Goal: Task Accomplishment & Management: Manage account settings

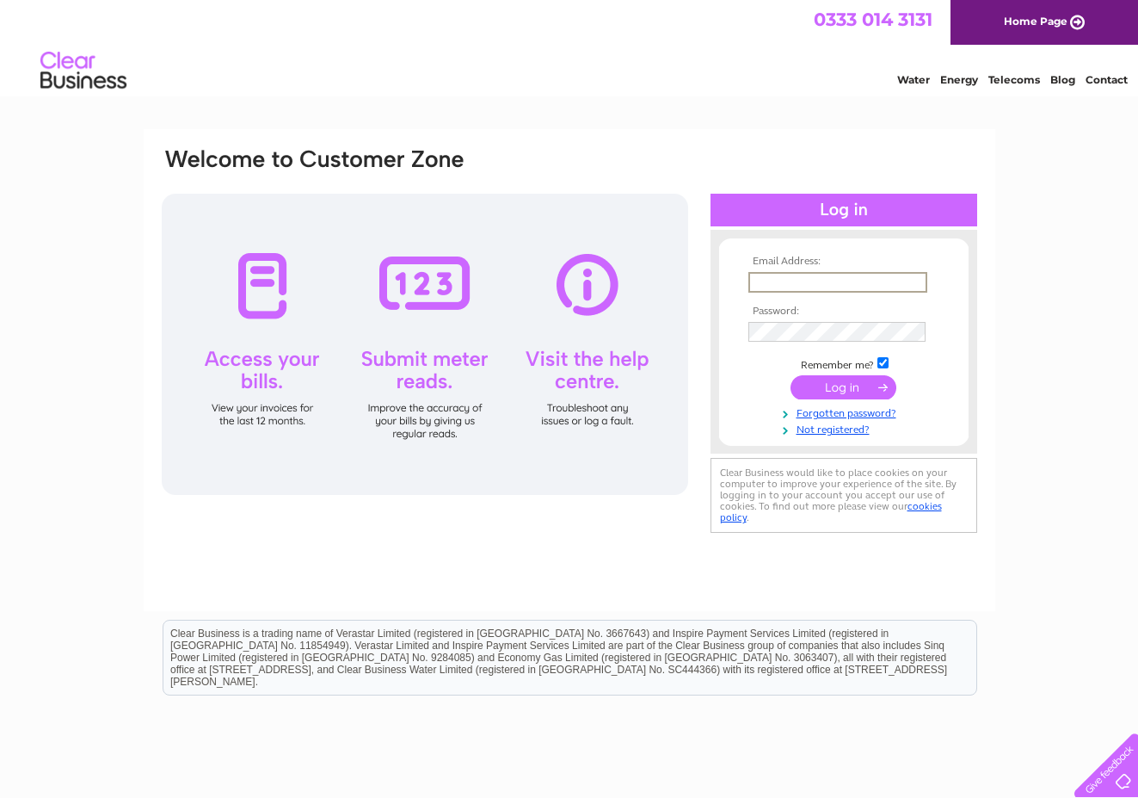
type input "tim.macklaier@me.com"
click at [820, 381] on input "submit" at bounding box center [844, 385] width 106 height 24
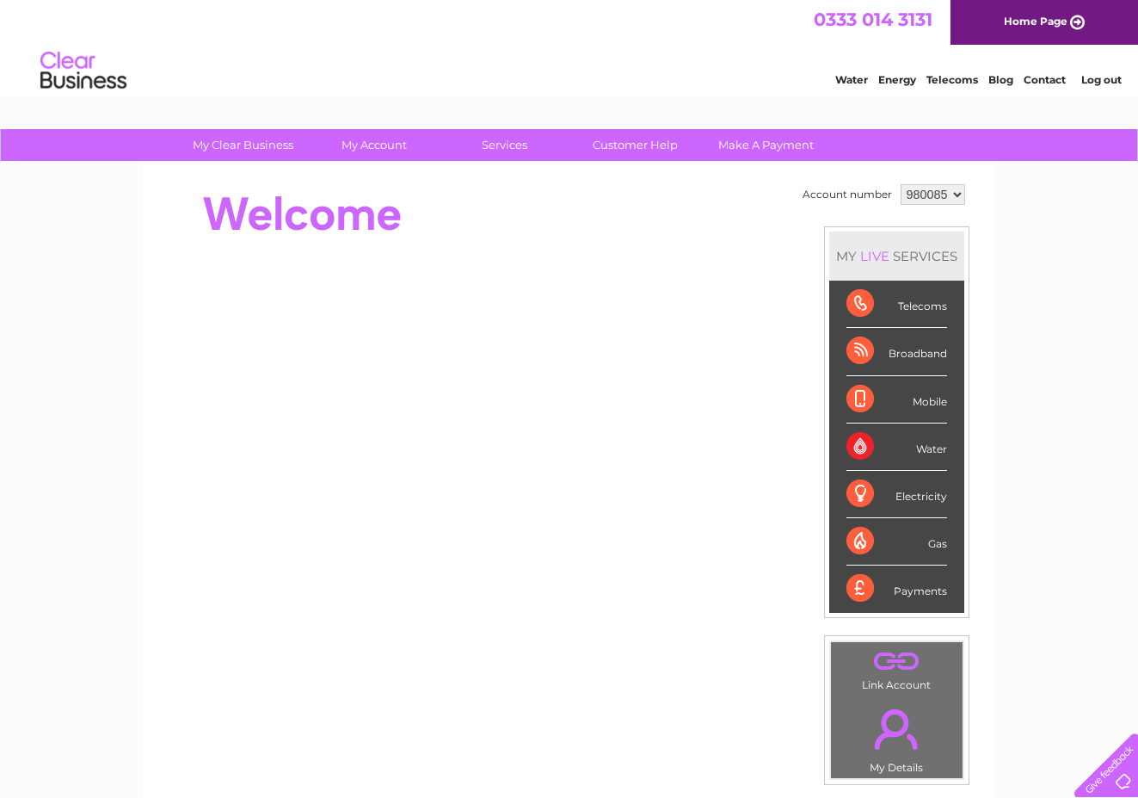
click at [923, 589] on div "Payments" at bounding box center [897, 588] width 101 height 46
click at [879, 582] on div "Payments" at bounding box center [897, 588] width 101 height 46
click at [91, 368] on div "My Clear Business Login Details My Details My Preferences Link Account My Accou…" at bounding box center [569, 612] width 1138 height 967
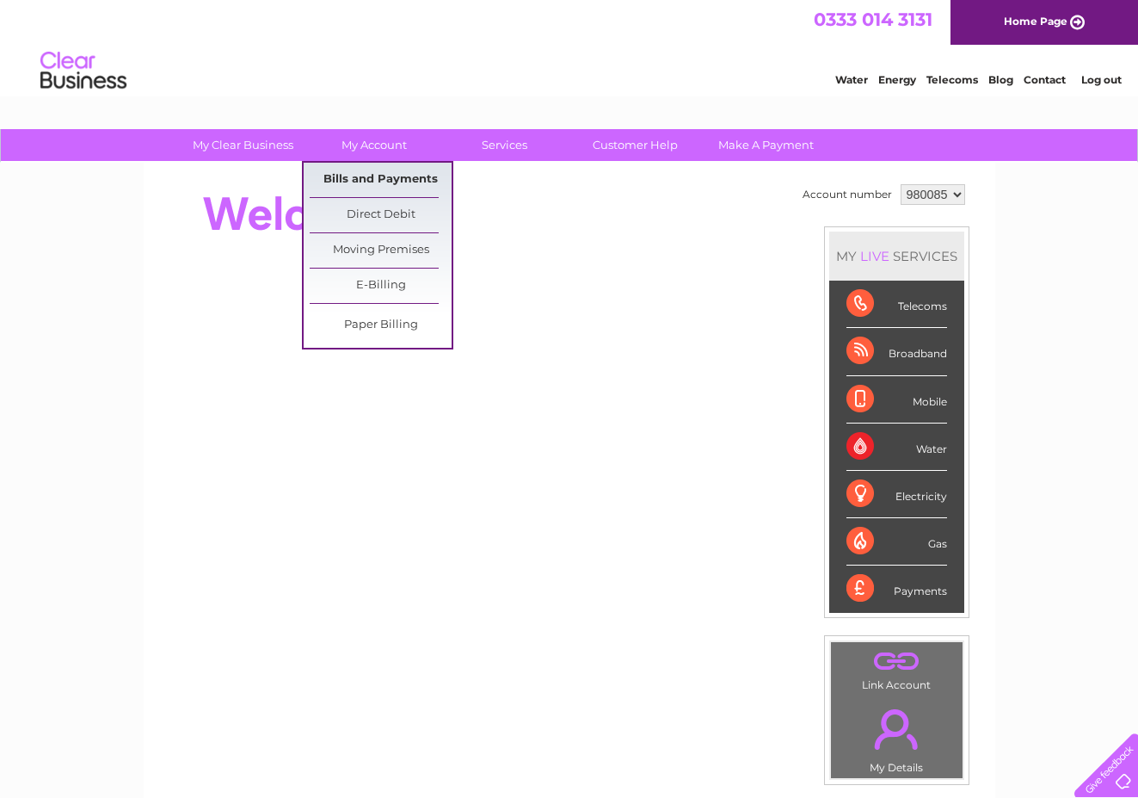
click at [370, 174] on link "Bills and Payments" at bounding box center [381, 180] width 142 height 34
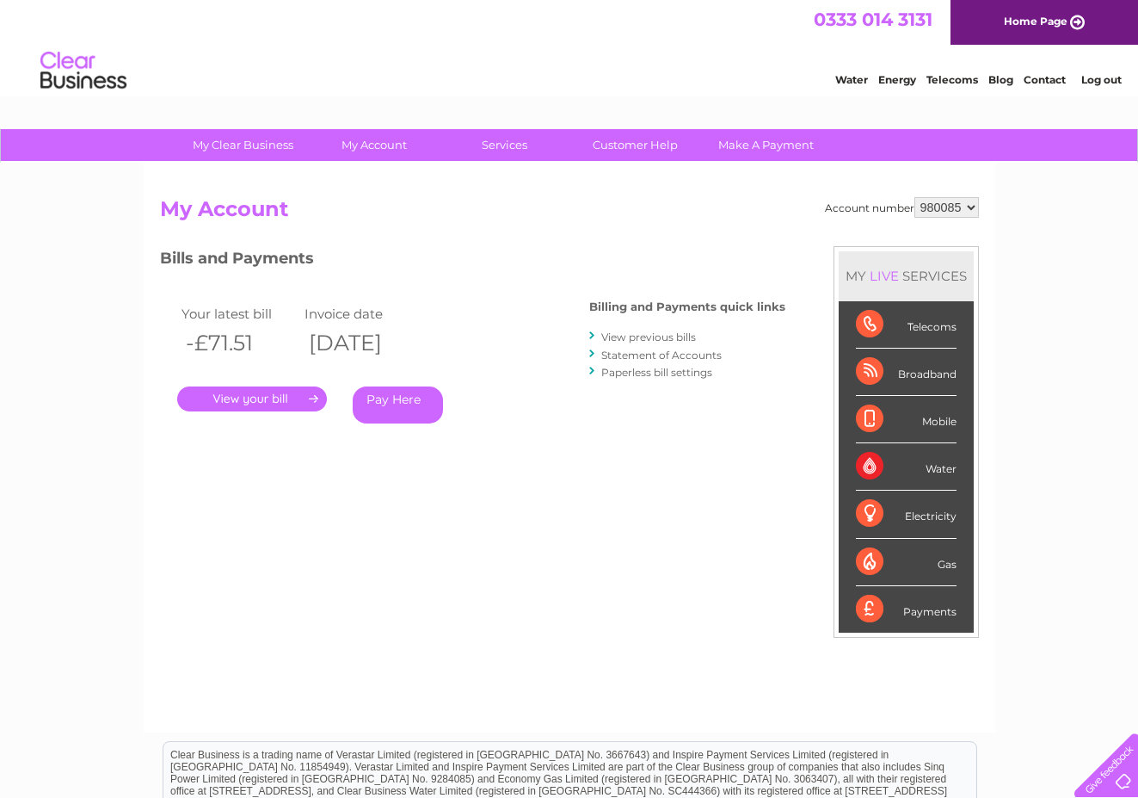
click at [264, 392] on link "." at bounding box center [252, 398] width 150 height 25
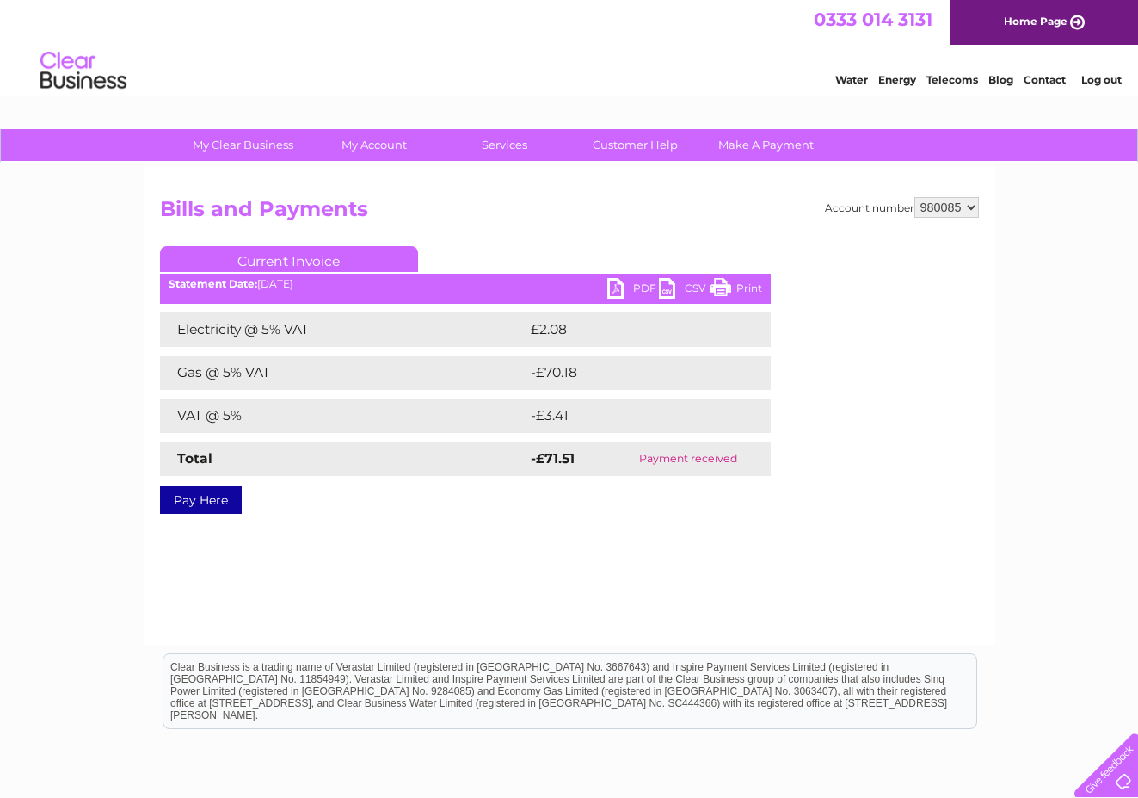
click at [264, 392] on div "Electricity @ 5% VAT £2.08 Gas @ 5% VAT -£70.18 VAT @ 5% -£3.41 Total -£71.51" at bounding box center [465, 394] width 611 height 164
click at [636, 284] on link "PDF" at bounding box center [634, 290] width 52 height 25
